Goal: Obtain resource: Download file/media

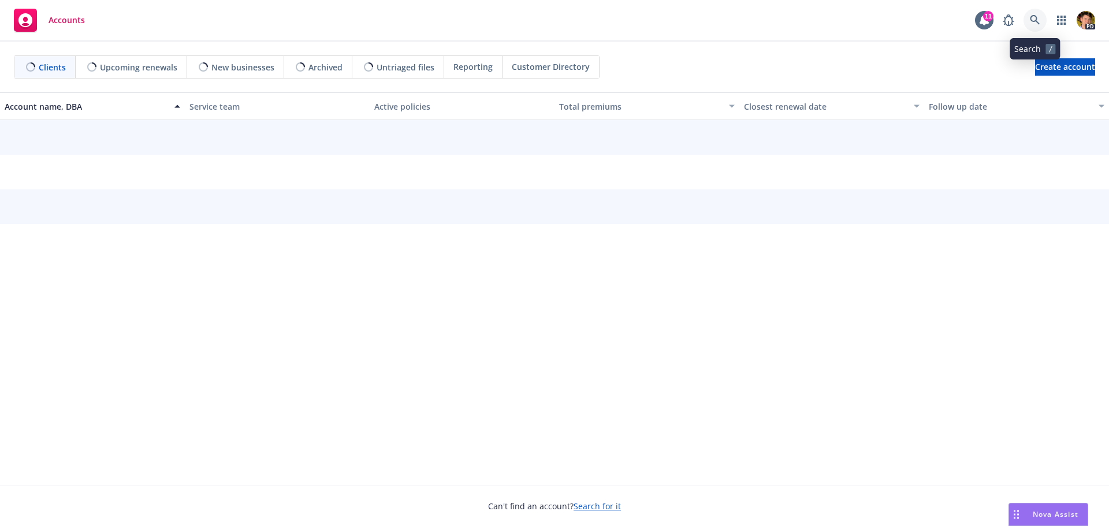
click at [1031, 16] on icon at bounding box center [1035, 20] width 10 height 10
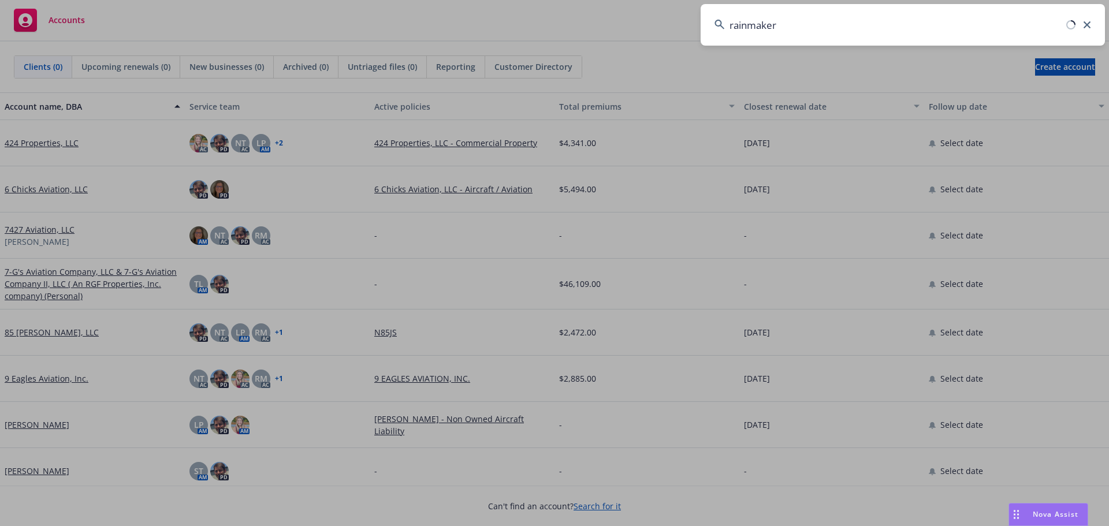
type input "rainmaker"
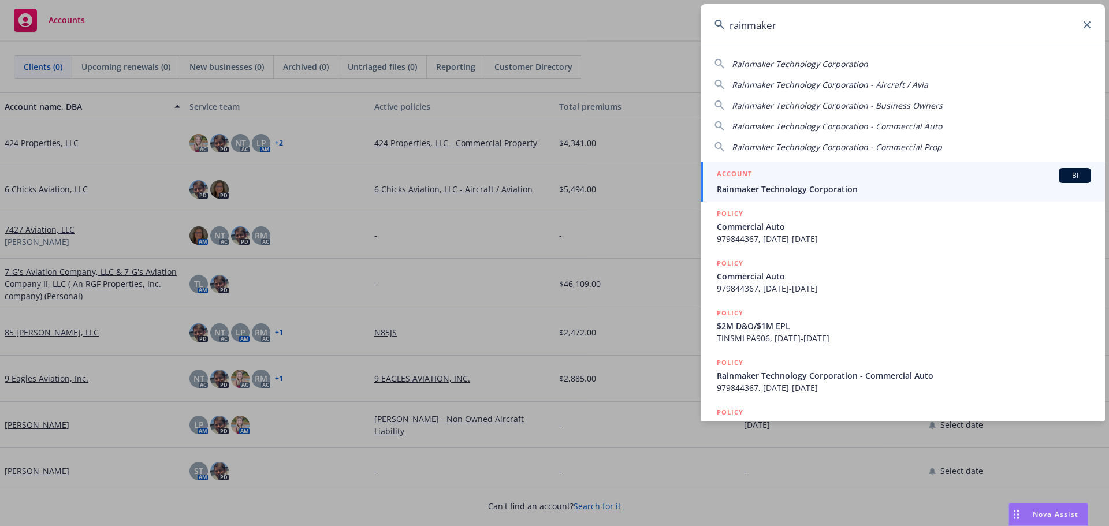
click at [806, 187] on span "Rainmaker Technology Corporation" at bounding box center [904, 189] width 374 height 12
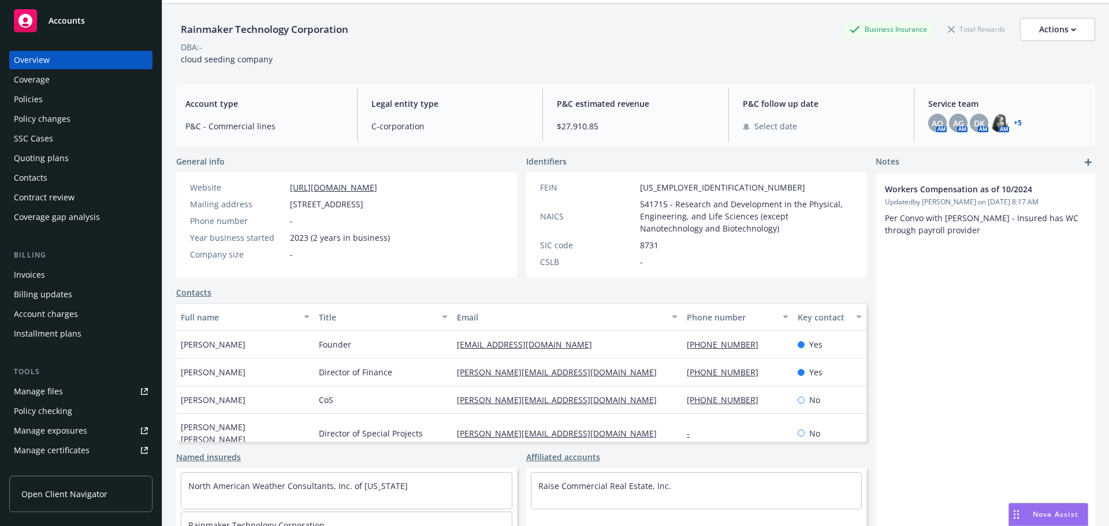
scroll to position [58, 0]
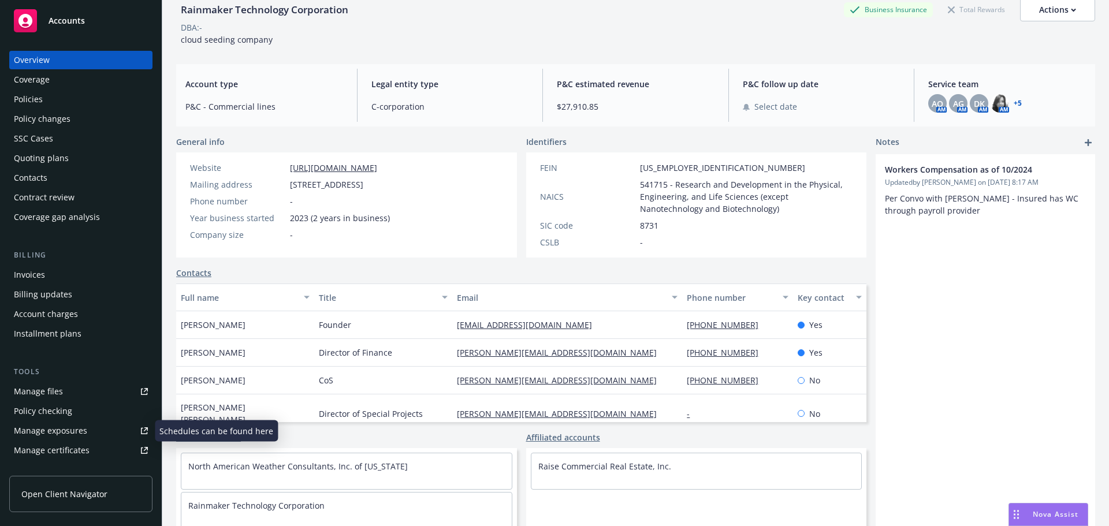
click at [55, 385] on div "Manage files" at bounding box center [38, 391] width 49 height 18
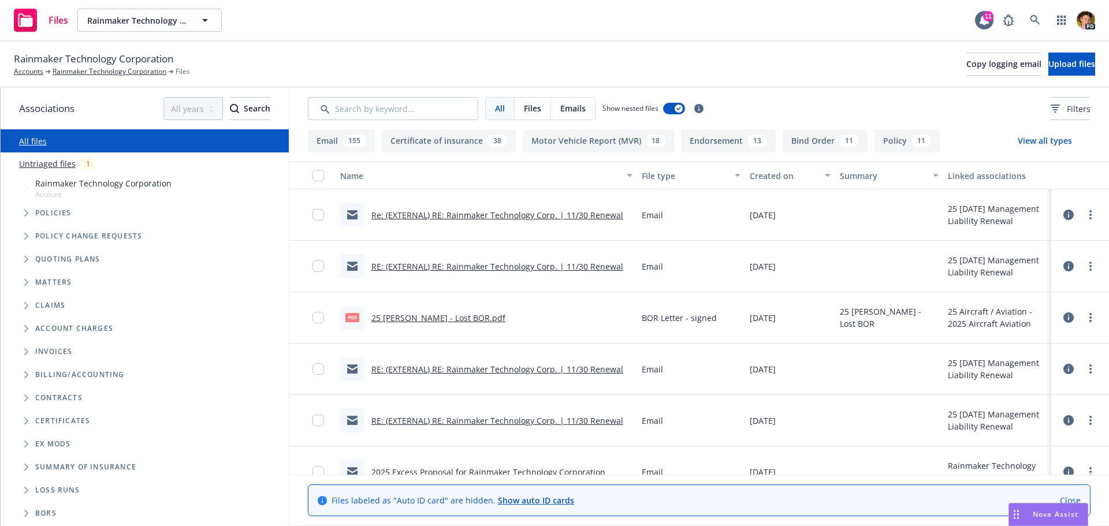
click at [522, 266] on link "RE: (EXTERNAL) RE: Rainmaker Technology Corp. | 11/30 Renewal" at bounding box center [497, 266] width 252 height 11
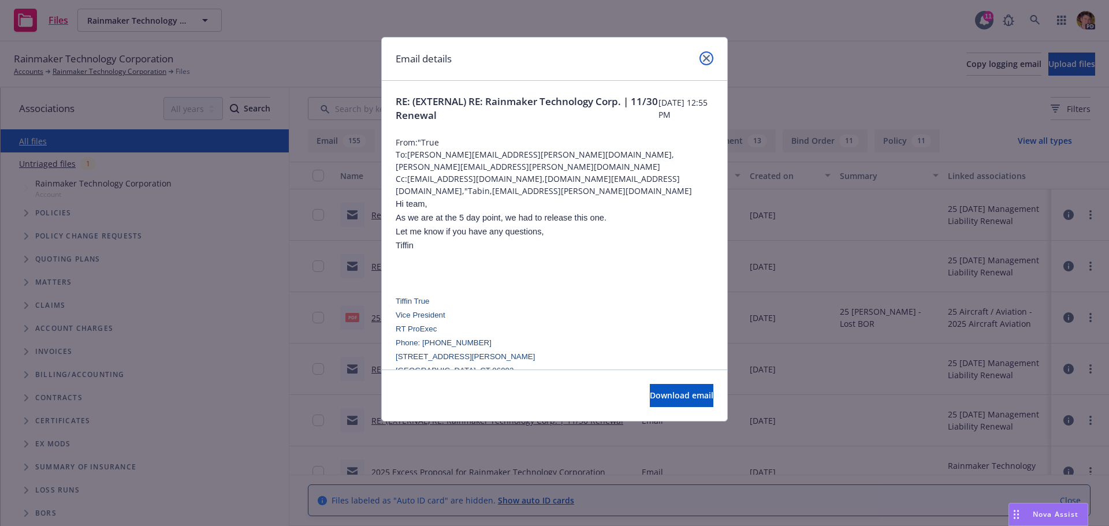
click at [706, 58] on icon "close" at bounding box center [706, 58] width 7 height 7
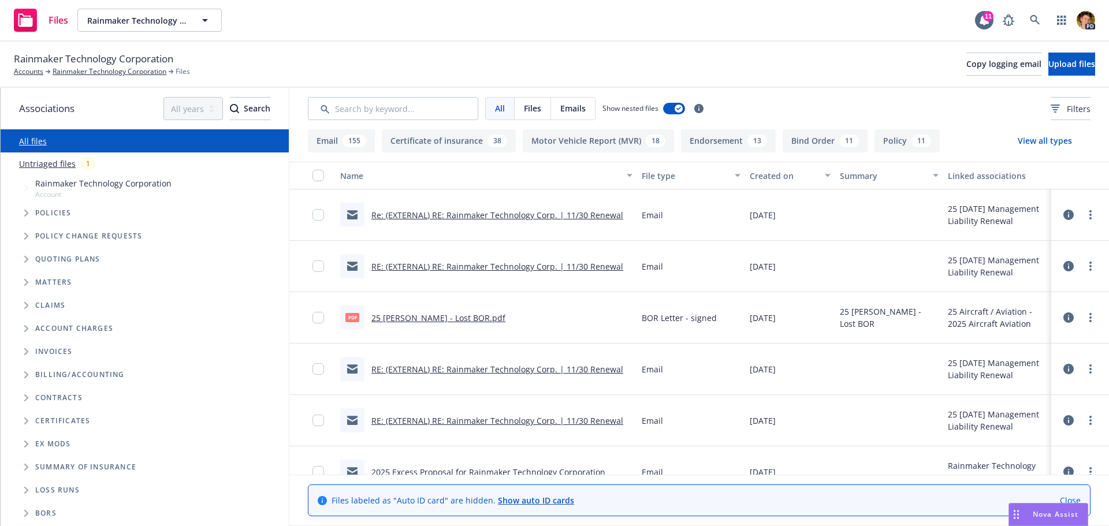
click at [434, 272] on div "RE: (EXTERNAL) RE: Rainmaker Technology Corp. | 11/30 Renewal" at bounding box center [497, 266] width 252 height 12
click at [438, 267] on link "RE: (EXTERNAL) RE: Rainmaker Technology Corp. | 11/30 Renewal" at bounding box center [497, 266] width 252 height 11
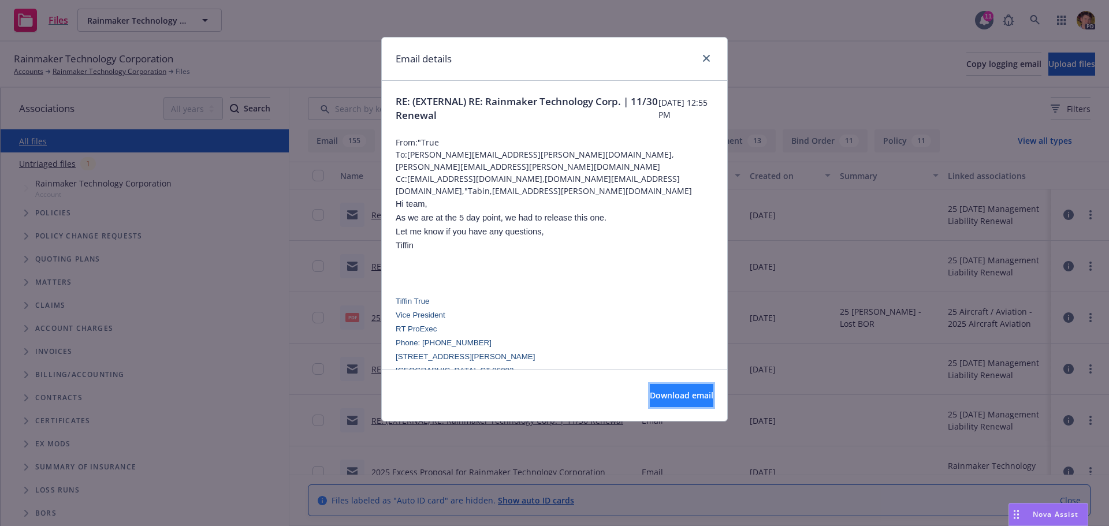
click at [654, 400] on span "Download email" at bounding box center [682, 395] width 64 height 11
click at [427, 238] on p "Tiffin" at bounding box center [555, 245] width 318 height 14
click at [707, 50] on div "Email details" at bounding box center [554, 59] width 345 height 43
drag, startPoint x: 704, startPoint y: 55, endPoint x: 695, endPoint y: 74, distance: 20.7
click at [704, 56] on icon "close" at bounding box center [706, 58] width 7 height 7
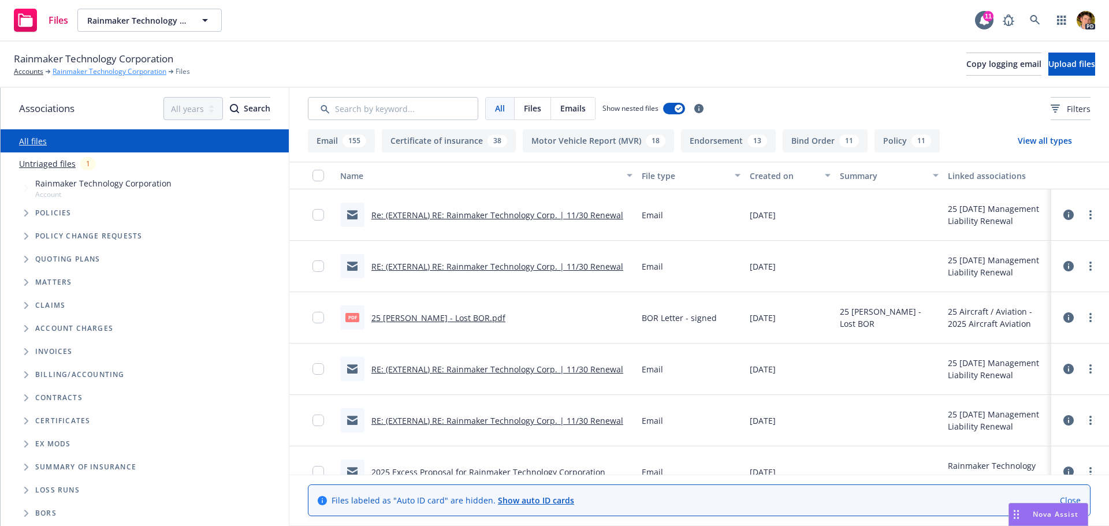
click at [84, 70] on link "Rainmaker Technology Corporation" at bounding box center [110, 71] width 114 height 10
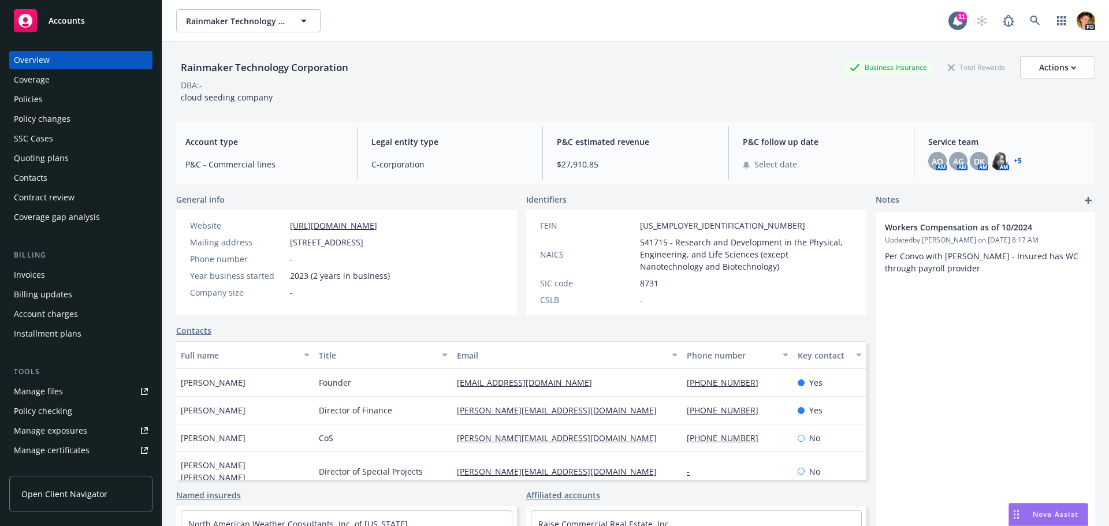
click at [43, 93] on div "Policies" at bounding box center [81, 99] width 134 height 18
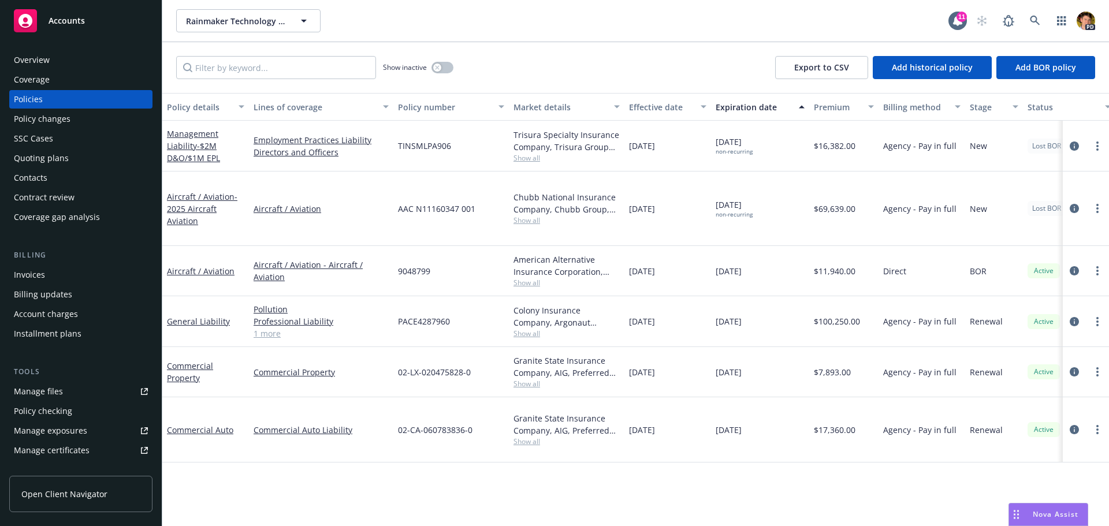
click at [678, 140] on div "[DATE]" at bounding box center [667, 146] width 87 height 51
click at [678, 140] on div "12/09/2024" at bounding box center [667, 146] width 87 height 51
drag, startPoint x: 805, startPoint y: 301, endPoint x: 877, endPoint y: 297, distance: 72.3
click at [877, 297] on div "General Liability Pollution Professional Liability General Liability 1 more PAC…" at bounding box center [719, 321] width 1114 height 51
click at [58, 396] on div "Manage files" at bounding box center [38, 391] width 49 height 18
